Goal: Transaction & Acquisition: Obtain resource

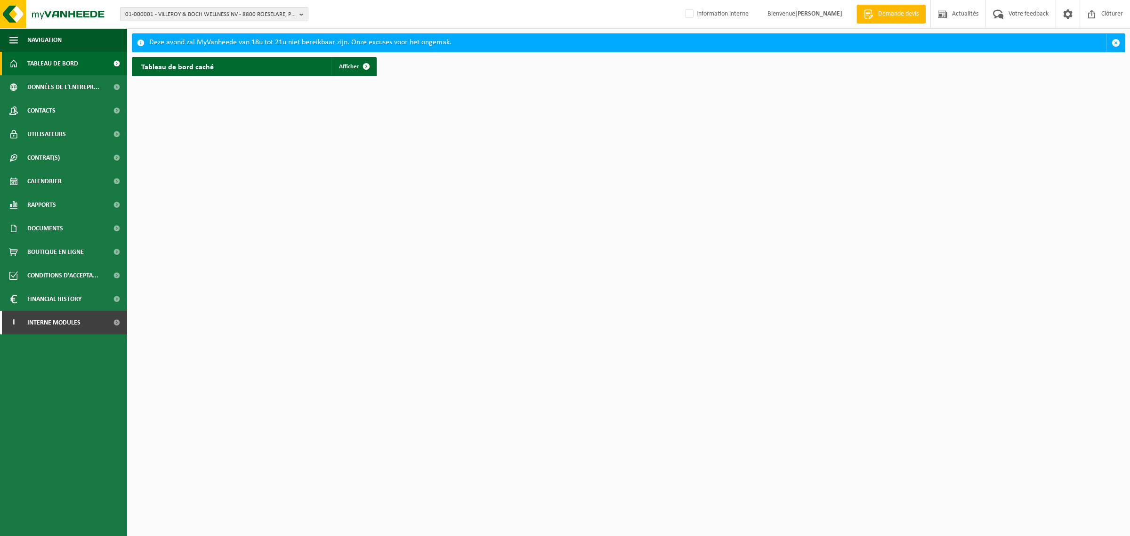
click at [213, 12] on span "01-000001 - VILLEROY & BOCH WELLNESS NV - 8800 ROESELARE, POPULIERSTRAAT 1" at bounding box center [210, 15] width 170 height 14
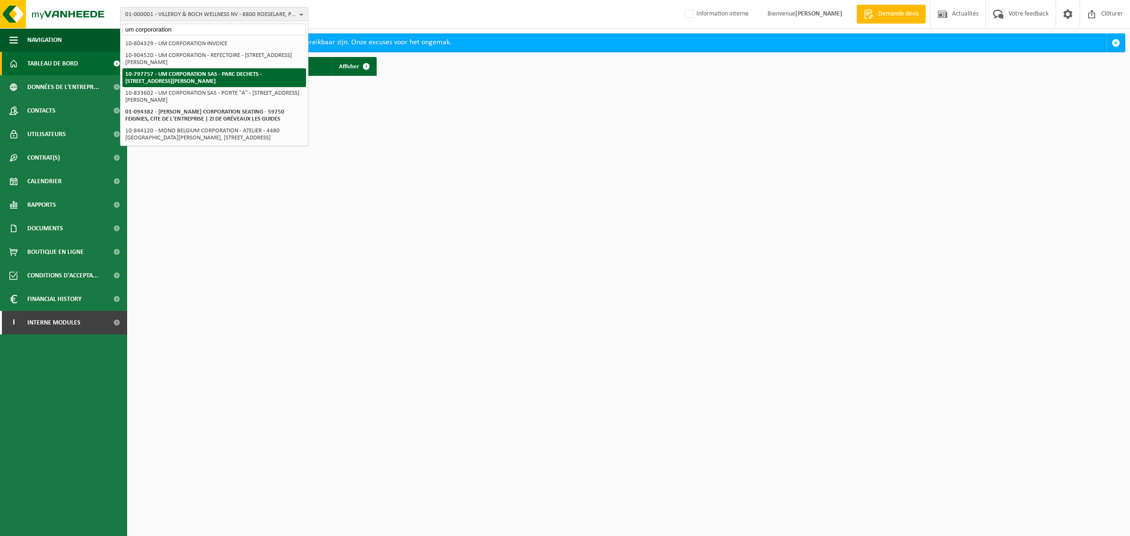
type input "um corpororation"
click at [130, 79] on strong "10-797757 - UM CORPORATION SAS - PARC DECHETS - 62118 BIACHE ST VAAST, RUE PAST…" at bounding box center [193, 77] width 136 height 13
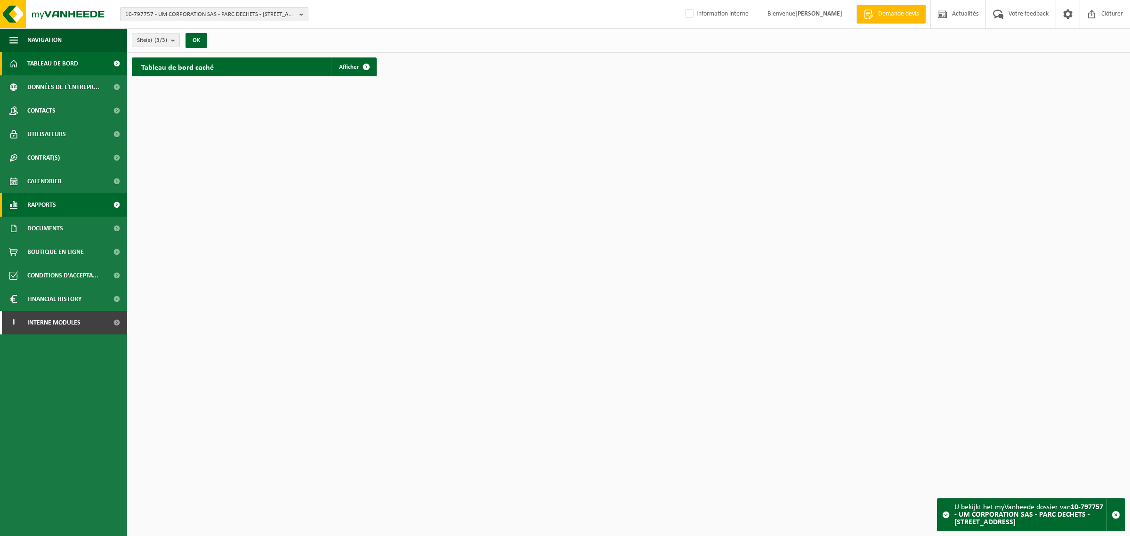
click at [52, 205] on span "Rapports" at bounding box center [41, 205] width 29 height 24
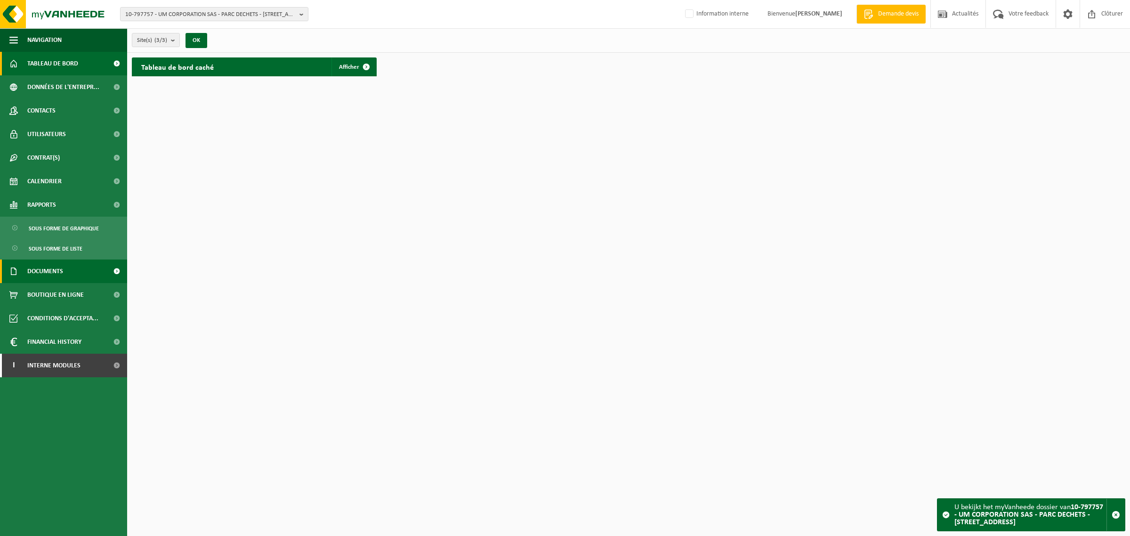
click at [46, 269] on span "Documents" at bounding box center [45, 271] width 36 height 24
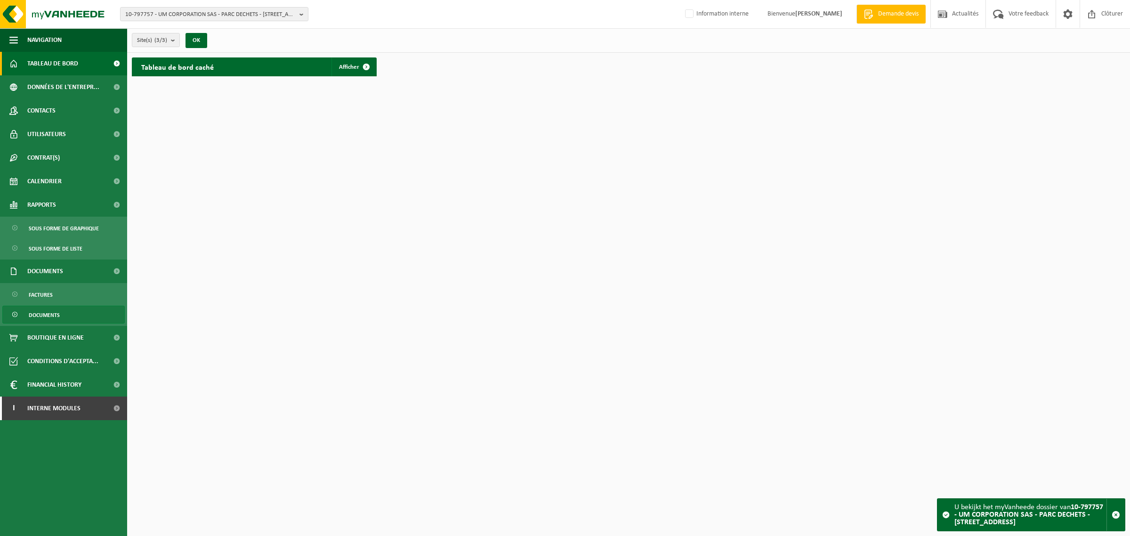
click at [39, 316] on span "Documents" at bounding box center [44, 315] width 31 height 18
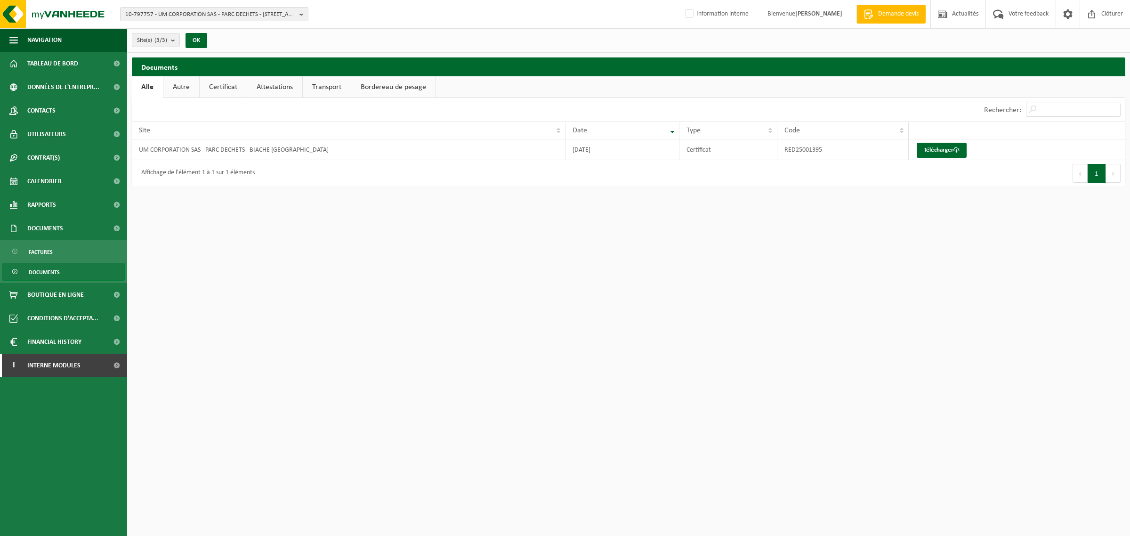
click at [180, 84] on link "Autre" at bounding box center [181, 87] width 36 height 22
click at [222, 84] on link "Certificat" at bounding box center [224, 87] width 47 height 22
click at [267, 85] on link "Attestations" at bounding box center [274, 87] width 55 height 22
click at [321, 85] on link "Transport" at bounding box center [329, 87] width 48 height 22
click at [387, 83] on link "Bordereau de pesage" at bounding box center [395, 87] width 84 height 22
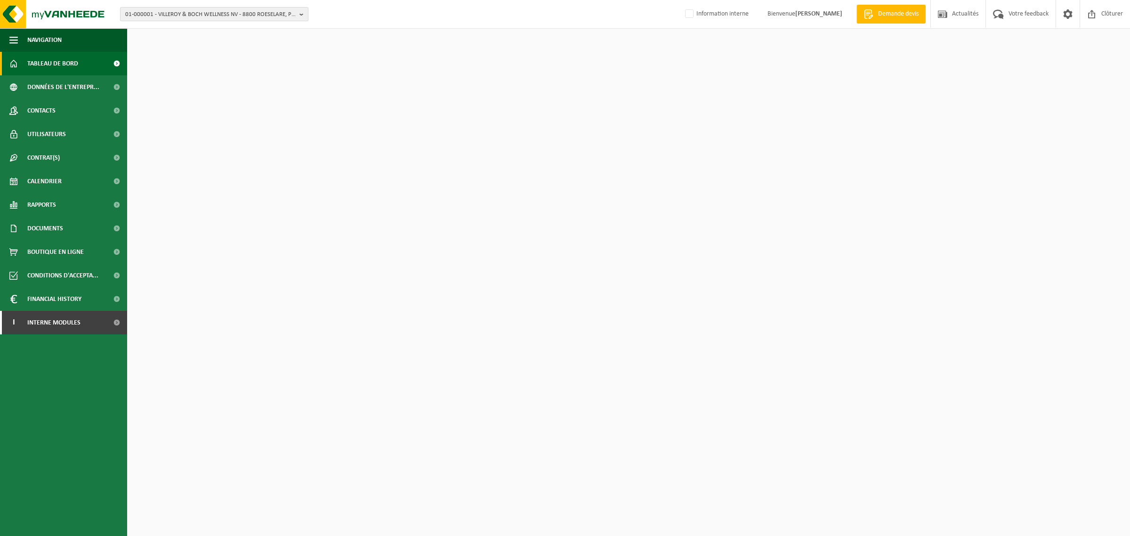
click at [200, 17] on span "01-000001 - VILLEROY & BOCH WELLNESS NV - 8800 ROESELARE, POPULIERSTRAAT 1" at bounding box center [210, 15] width 170 height 14
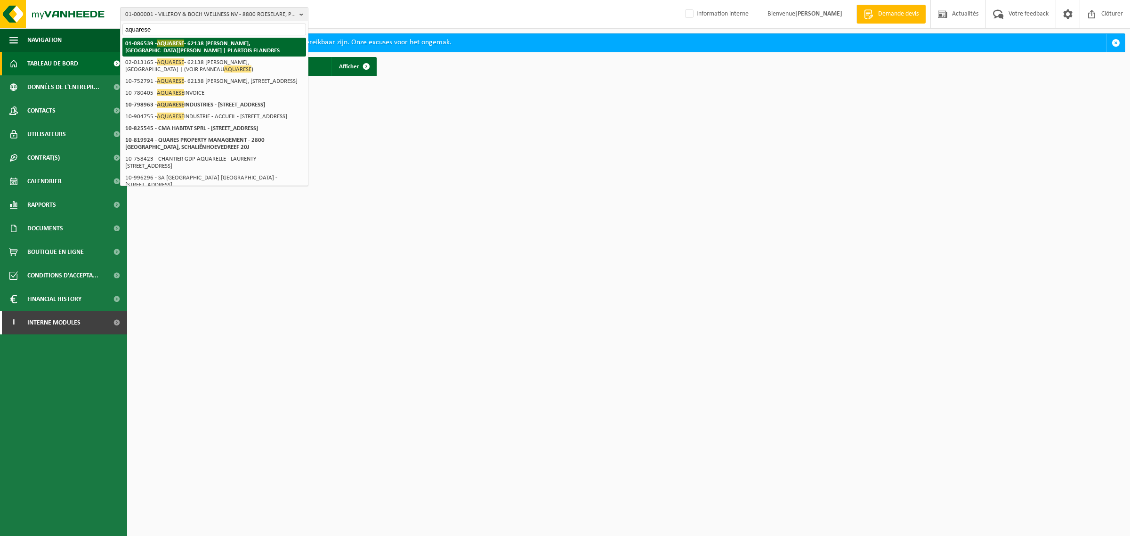
type input "aquarese"
click at [192, 43] on strong "01-086539 - AQUARESE - 62138 BILLY BERCLAU, RUE DU GENERAL DE GAULLE | PI ARTOI…" at bounding box center [202, 47] width 154 height 14
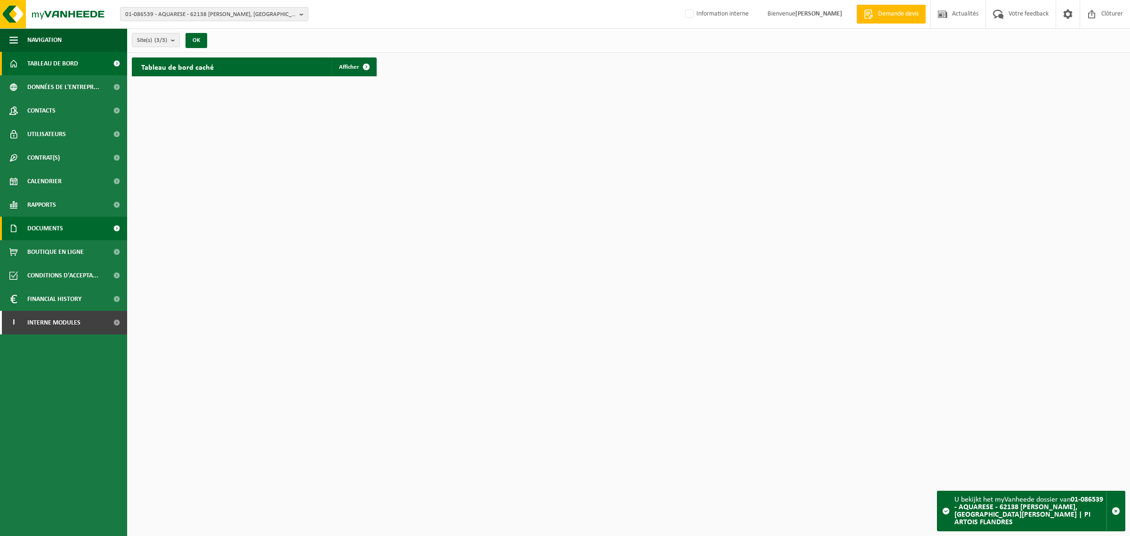
drag, startPoint x: 32, startPoint y: 224, endPoint x: 32, endPoint y: 231, distance: 7.5
click at [32, 224] on span "Documents" at bounding box center [45, 229] width 36 height 24
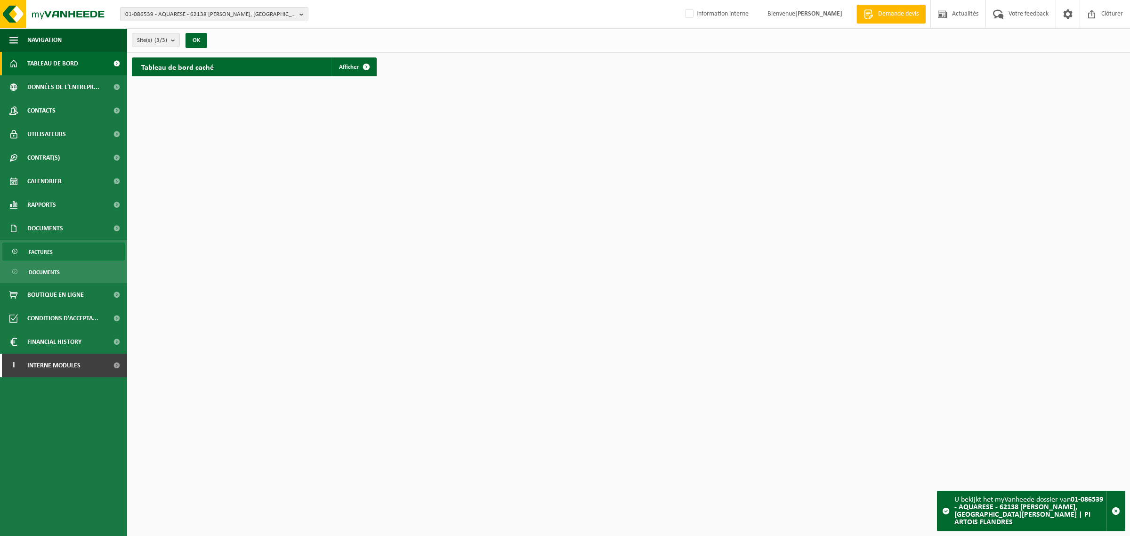
click at [34, 249] on span "Factures" at bounding box center [41, 252] width 24 height 18
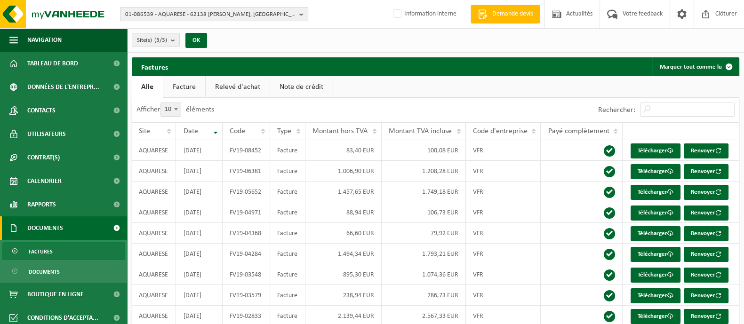
click at [158, 14] on span "01-086539 - AQUARESE - 62138 [PERSON_NAME], [GEOGRAPHIC_DATA][PERSON_NAME] | PI…" at bounding box center [210, 15] width 170 height 14
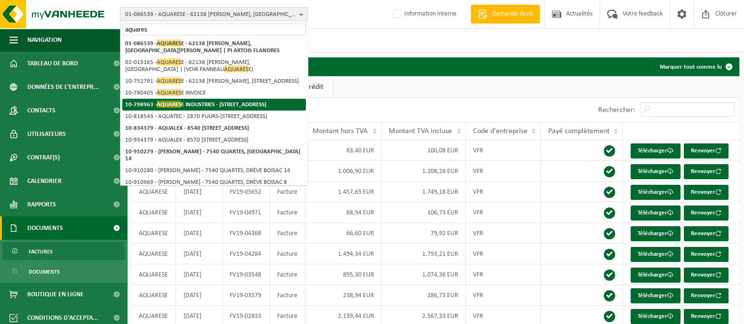
type input "aquares"
click at [166, 108] on span "AQUARES" at bounding box center [169, 104] width 24 height 7
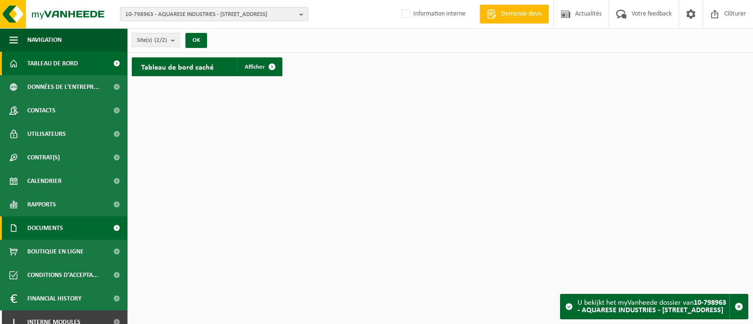
click at [106, 232] on span at bounding box center [116, 229] width 21 height 24
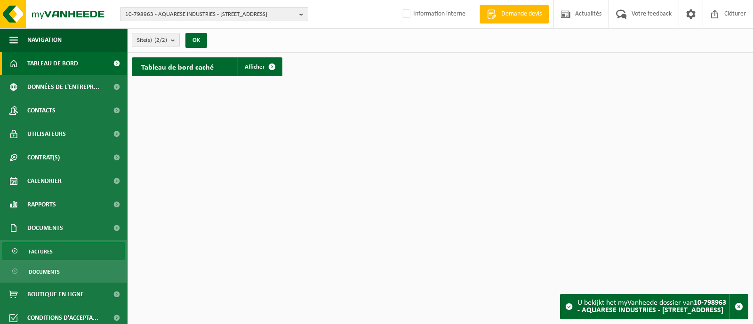
click at [95, 247] on link "Factures" at bounding box center [63, 251] width 122 height 18
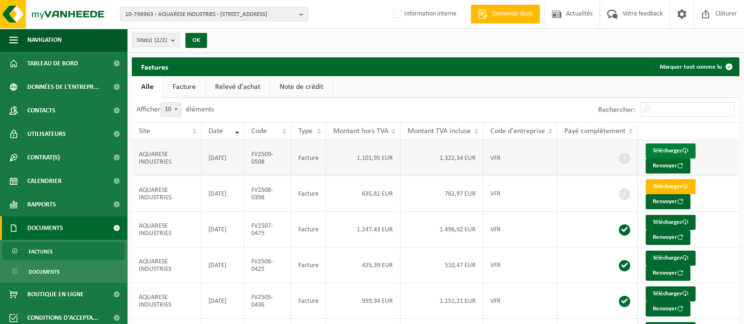
click at [668, 149] on link "Télécharger" at bounding box center [671, 151] width 50 height 15
